Goal: Navigation & Orientation: Find specific page/section

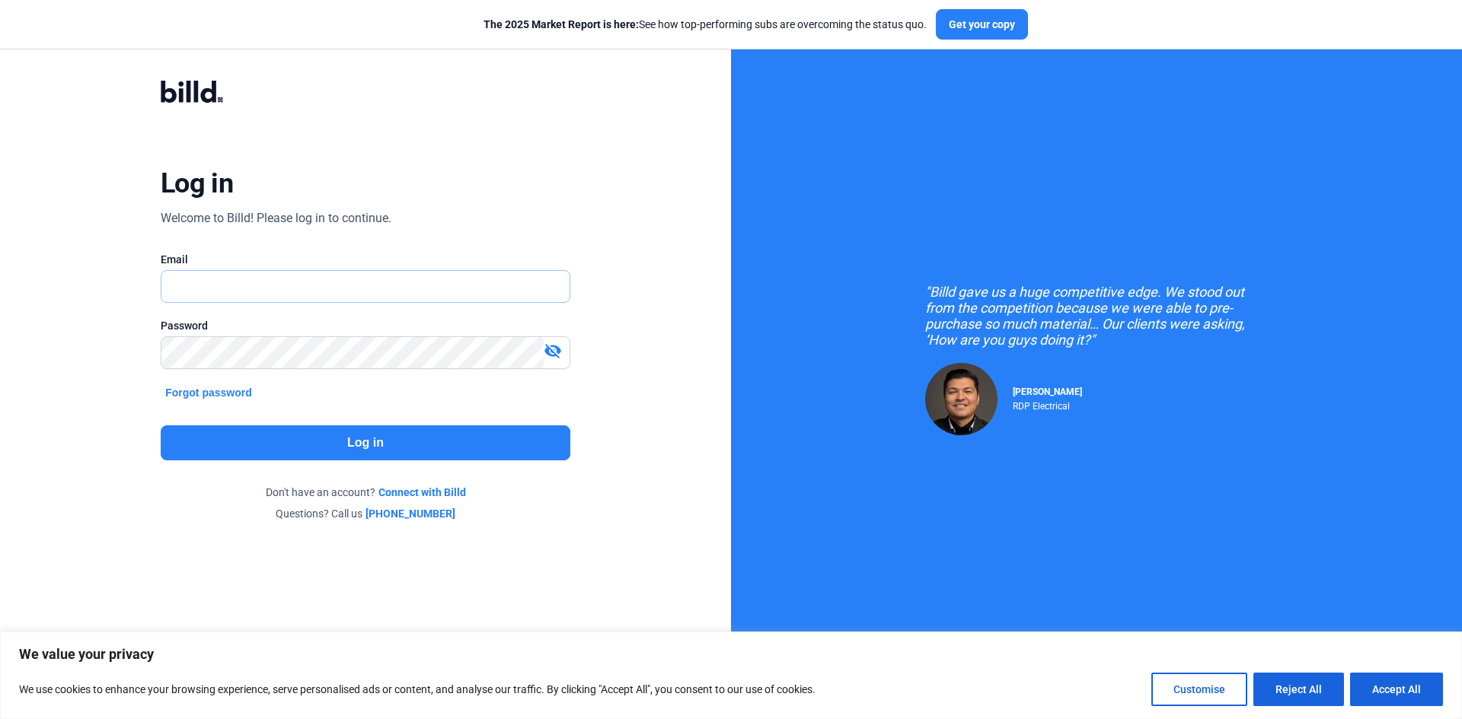
type input "[PERSON_NAME][EMAIL_ADDRESS][PERSON_NAME][DOMAIN_NAME]"
click at [379, 448] on button "Log in" at bounding box center [366, 443] width 410 height 35
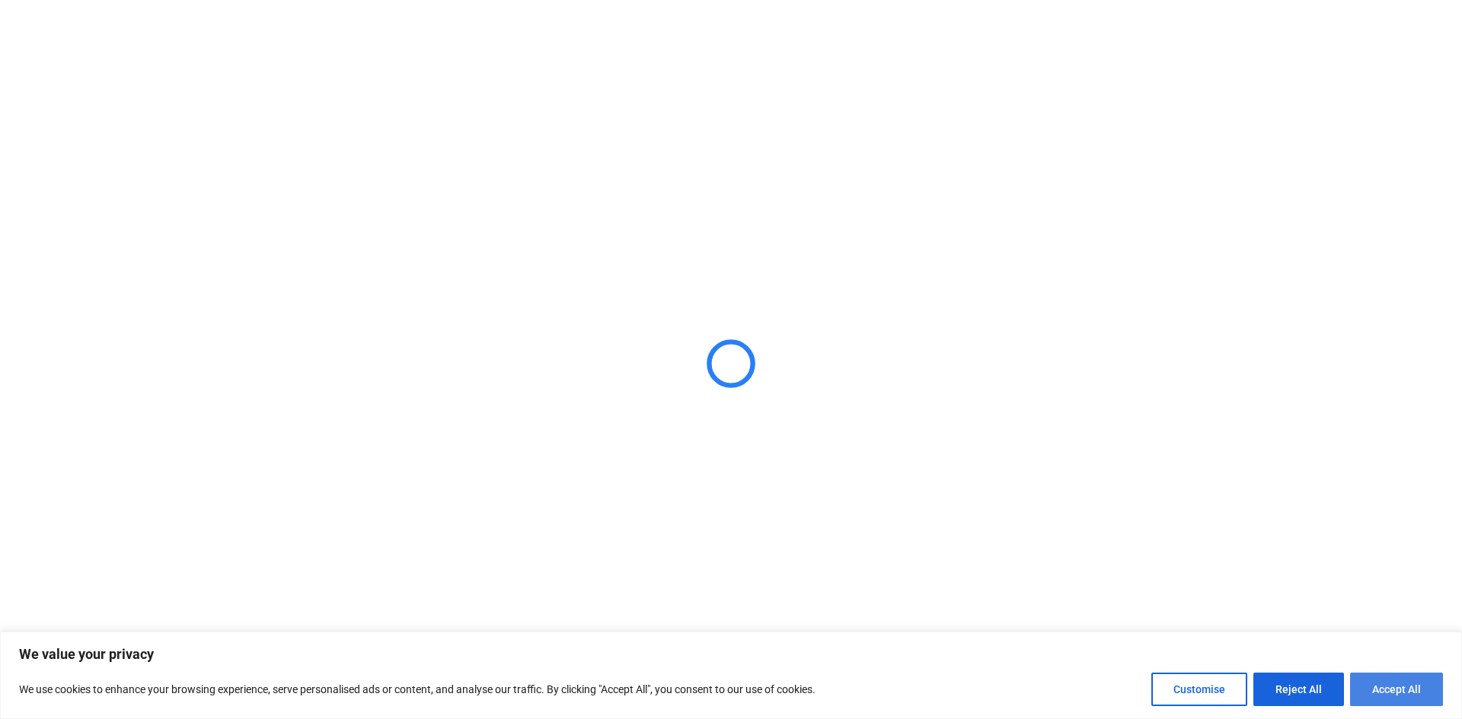
click at [1370, 691] on button "Accept All" at bounding box center [1396, 689] width 93 height 33
checkbox input "true"
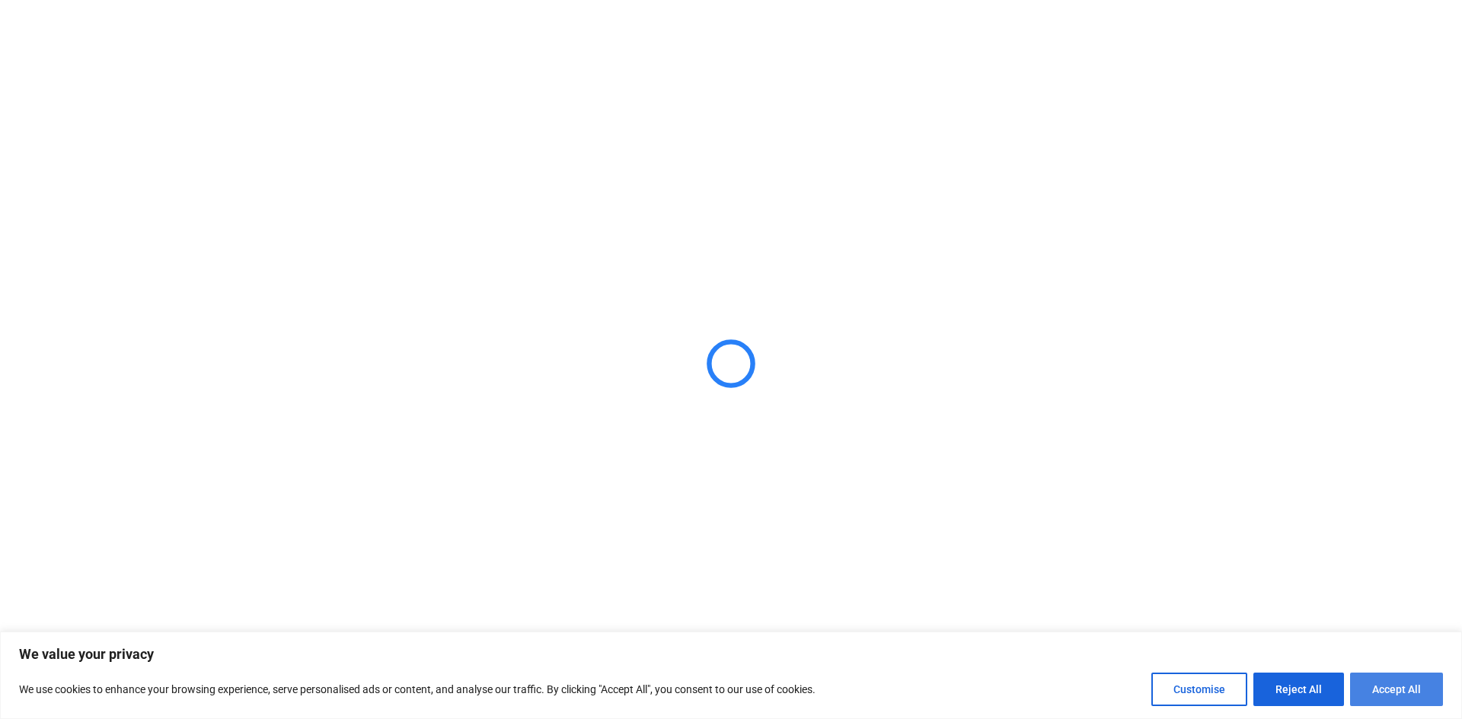
checkbox input "true"
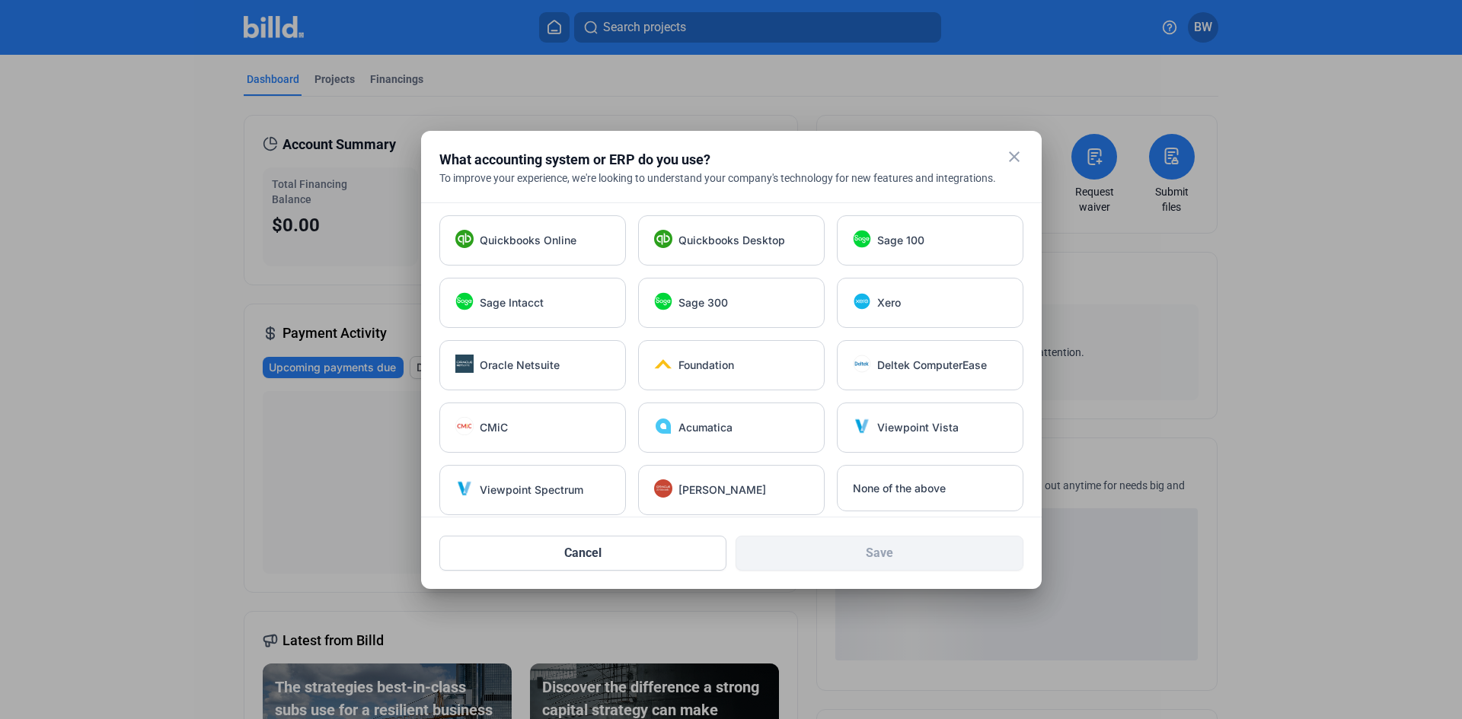
click at [1014, 155] on mat-icon "close" at bounding box center [1014, 157] width 18 height 18
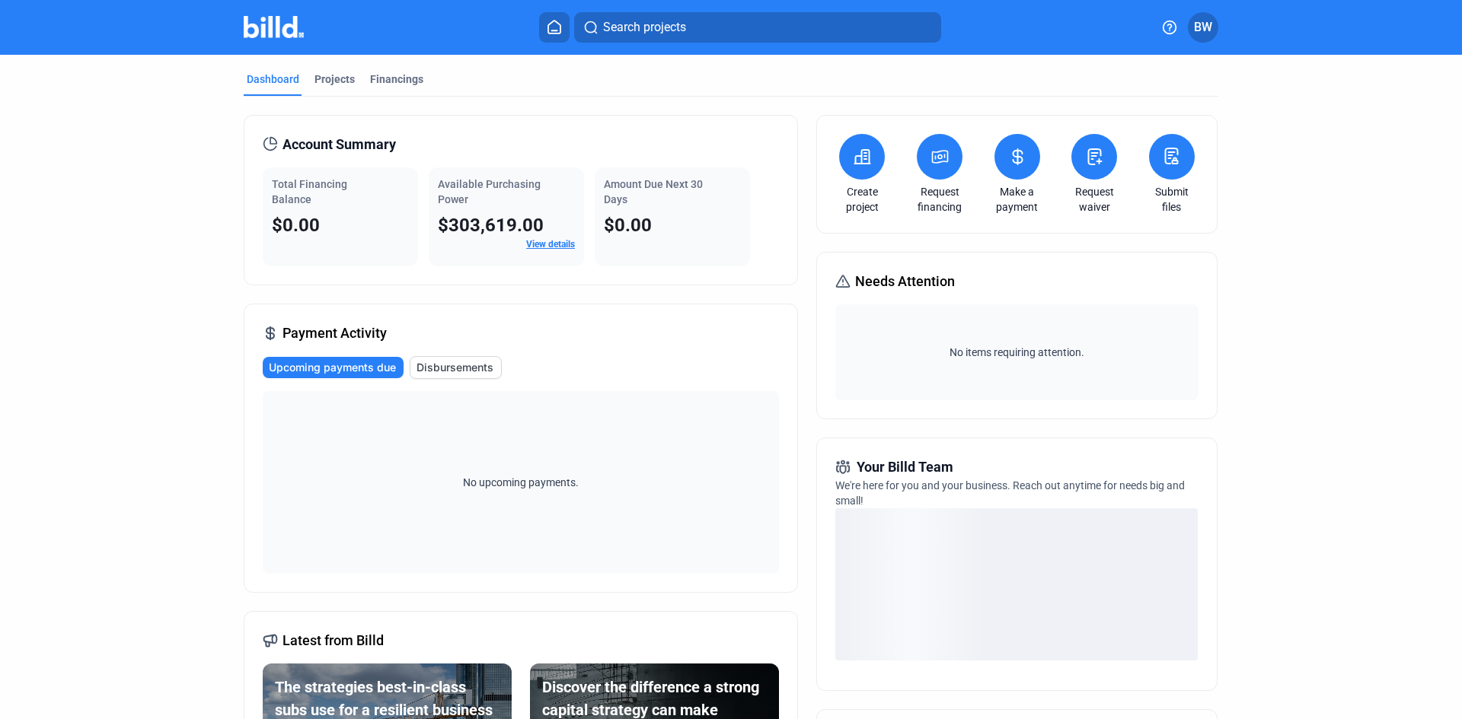
click at [557, 244] on link "View details" at bounding box center [550, 244] width 49 height 11
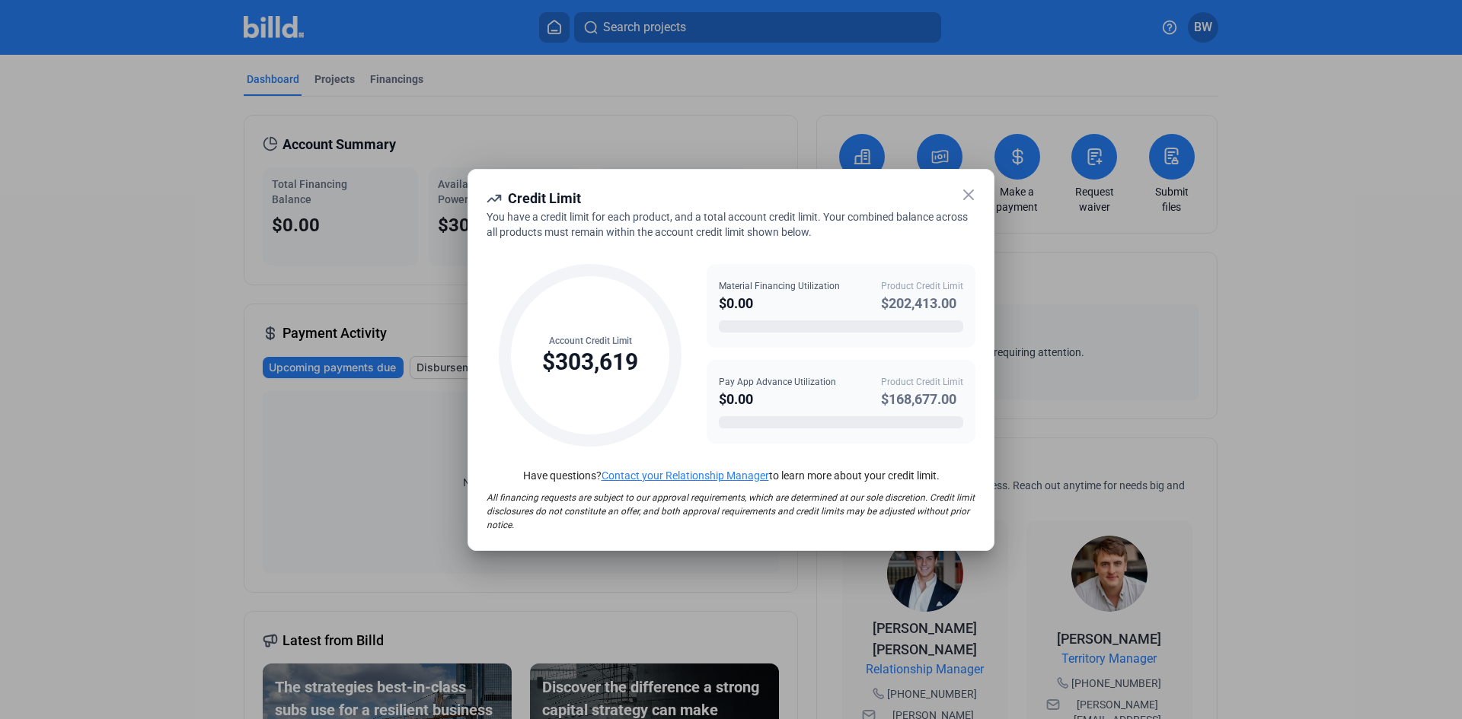
click at [972, 194] on icon at bounding box center [968, 195] width 18 height 18
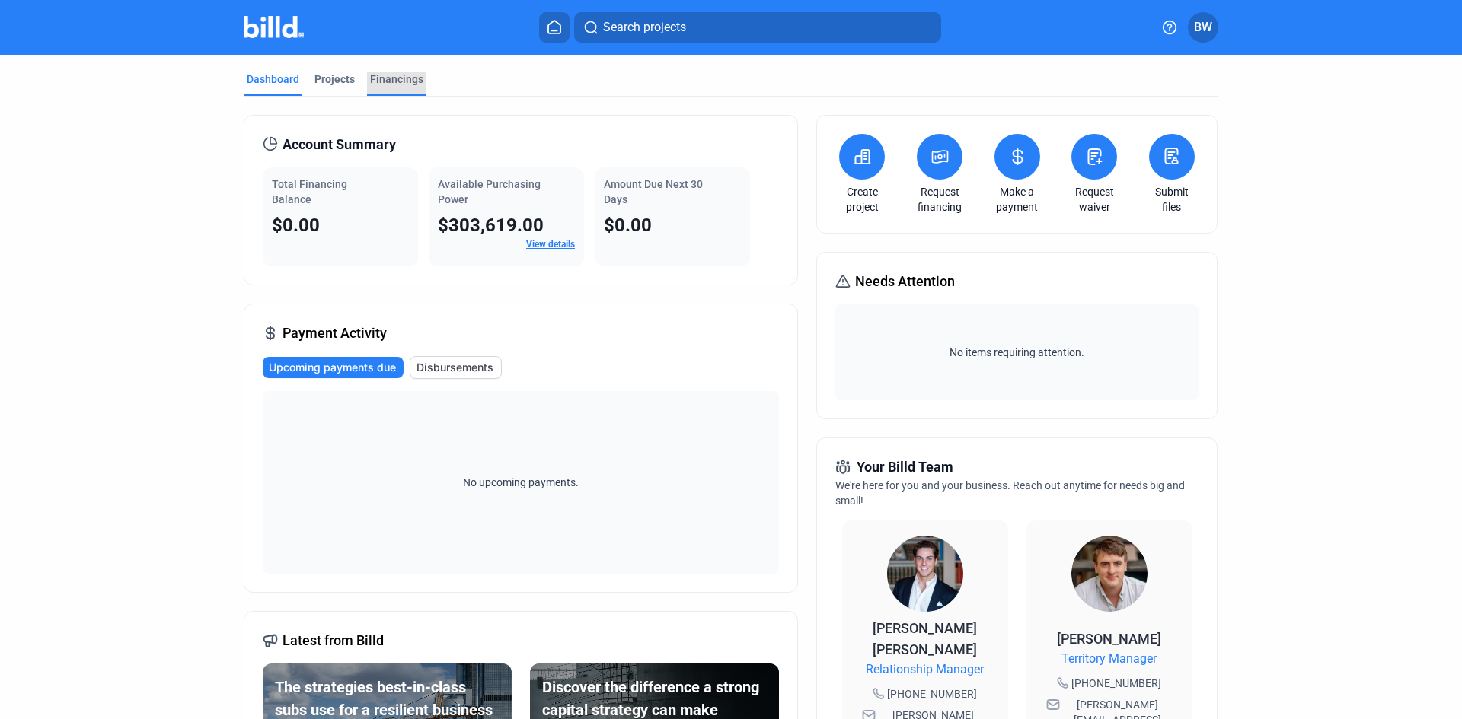
click at [384, 81] on div "Financings" at bounding box center [396, 79] width 53 height 15
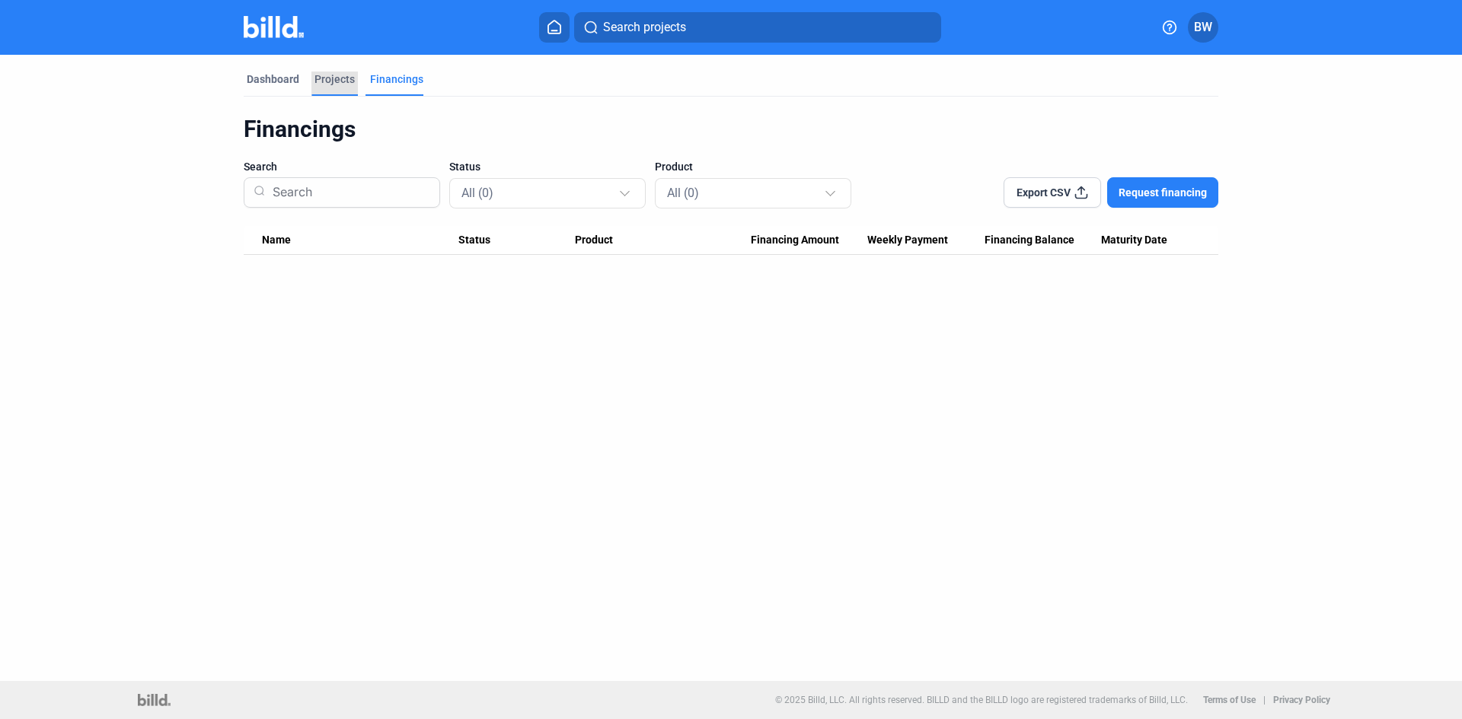
click at [344, 80] on div "Projects" at bounding box center [334, 79] width 40 height 15
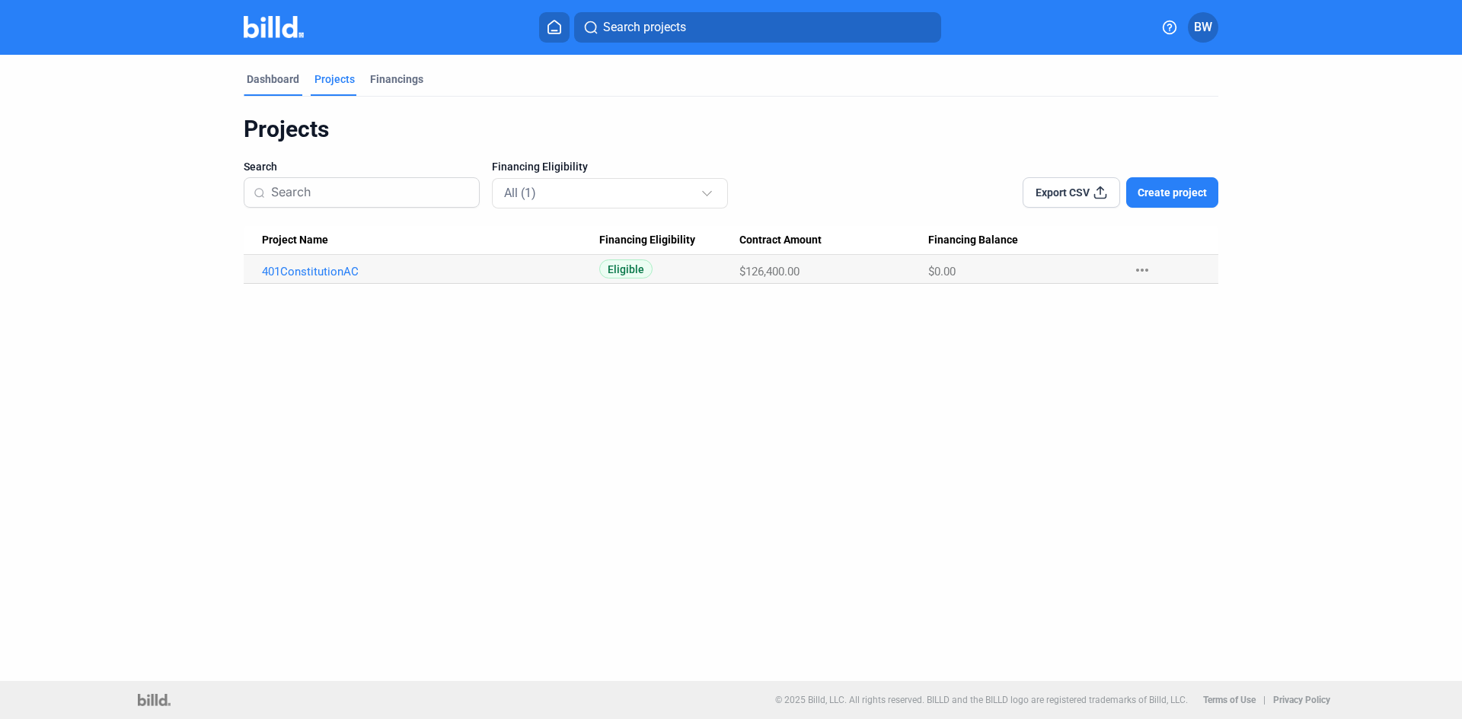
click at [280, 84] on div "Dashboard" at bounding box center [273, 79] width 53 height 15
